Goal: Information Seeking & Learning: Learn about a topic

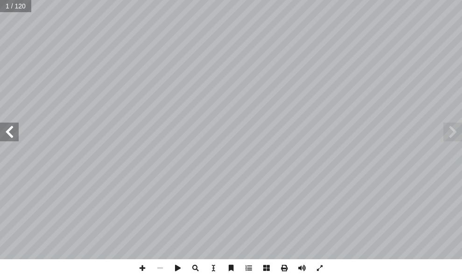
click at [13, 129] on span at bounding box center [9, 131] width 19 height 19
click at [9, 133] on span at bounding box center [9, 131] width 19 height 19
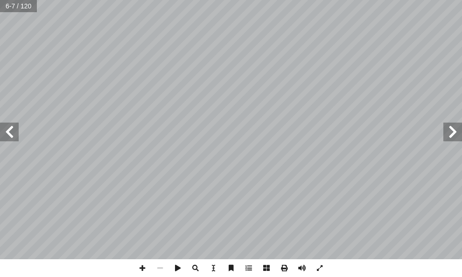
click at [9, 133] on span at bounding box center [9, 131] width 19 height 19
click at [142, 264] on span at bounding box center [143, 268] width 18 height 18
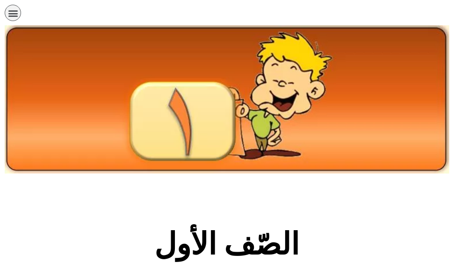
scroll to position [292, 0]
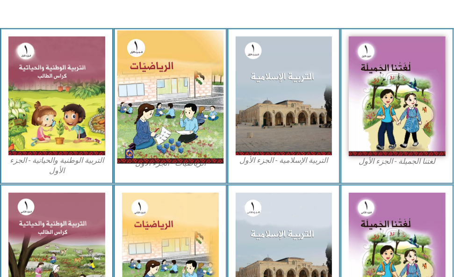
click at [161, 108] on img at bounding box center [170, 96] width 106 height 133
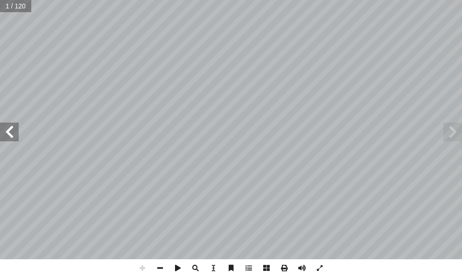
click at [8, 138] on span at bounding box center [9, 131] width 19 height 19
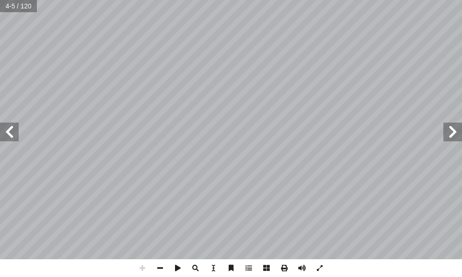
click at [8, 138] on span at bounding box center [9, 131] width 19 height 19
click at [161, 266] on span at bounding box center [160, 268] width 18 height 18
click at [14, 138] on span at bounding box center [9, 131] width 19 height 19
click at [10, 135] on span at bounding box center [9, 131] width 19 height 19
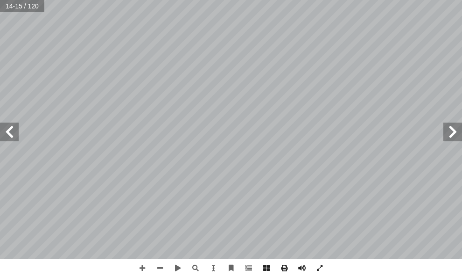
click at [12, 136] on span at bounding box center [9, 131] width 19 height 19
